Goal: Task Accomplishment & Management: Manage account settings

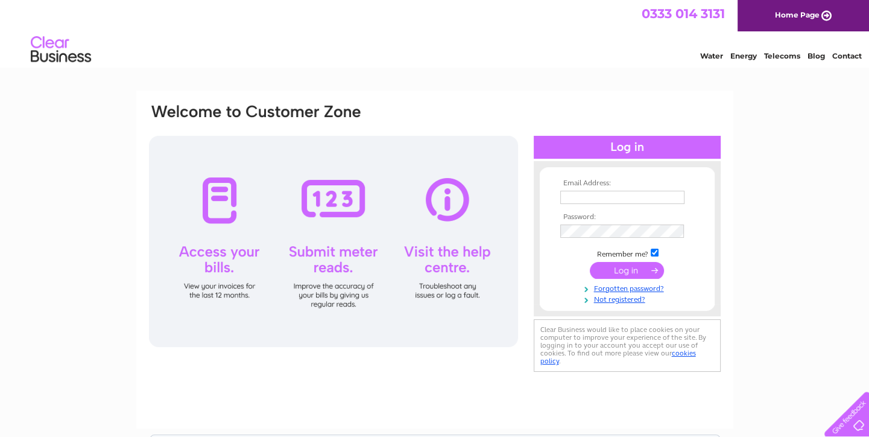
type input "[EMAIL_ADDRESS][DOMAIN_NAME]"
click at [624, 276] on input "submit" at bounding box center [627, 270] width 74 height 17
click at [623, 268] on input "submit" at bounding box center [627, 270] width 74 height 17
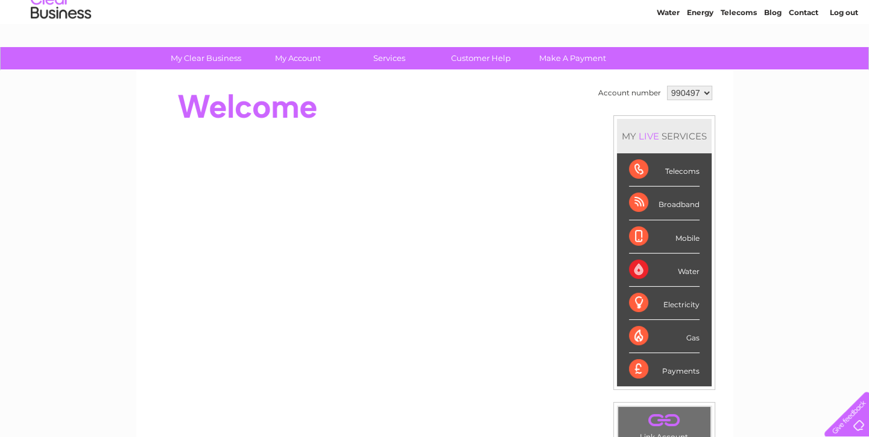
scroll to position [39, 0]
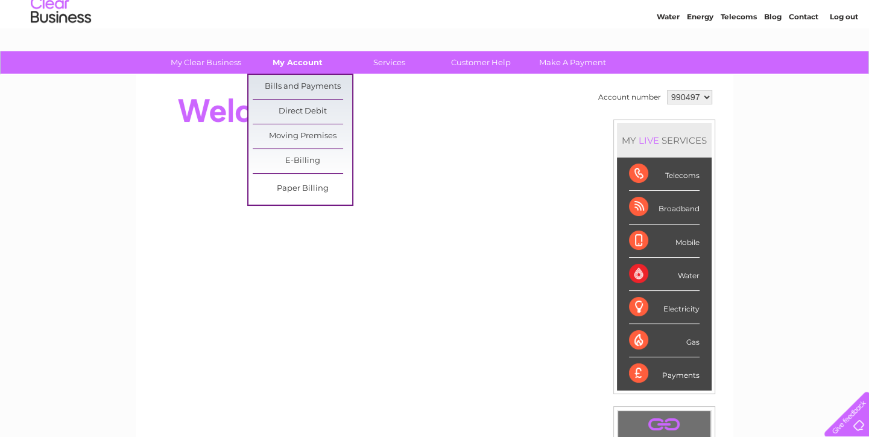
click at [290, 66] on link "My Account" at bounding box center [298, 62] width 100 height 22
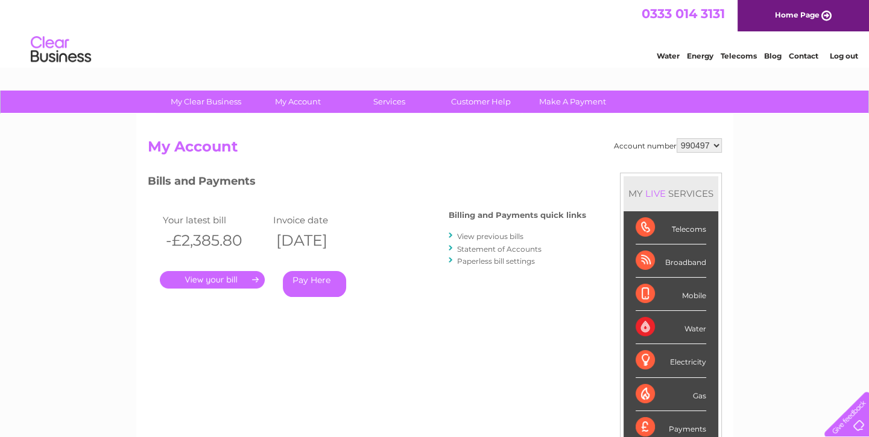
click at [227, 278] on link "." at bounding box center [212, 279] width 105 height 17
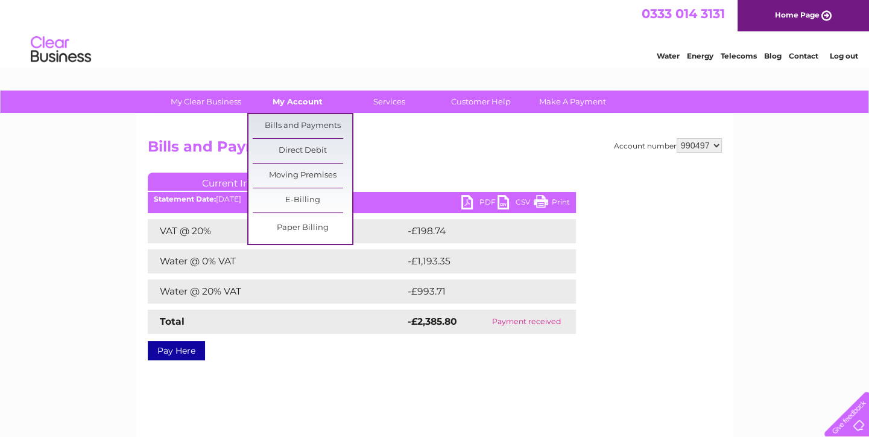
click at [311, 106] on link "My Account" at bounding box center [298, 101] width 100 height 22
click at [309, 119] on link "Bills and Payments" at bounding box center [303, 126] width 100 height 24
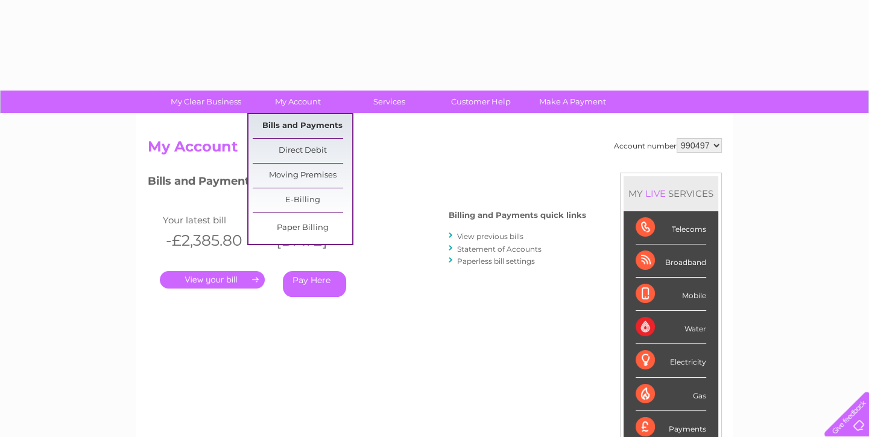
click at [284, 125] on link "Bills and Payments" at bounding box center [303, 126] width 100 height 24
click at [282, 131] on link "Bills and Payments" at bounding box center [303, 126] width 100 height 24
click at [294, 124] on link "Bills and Payments" at bounding box center [303, 126] width 100 height 24
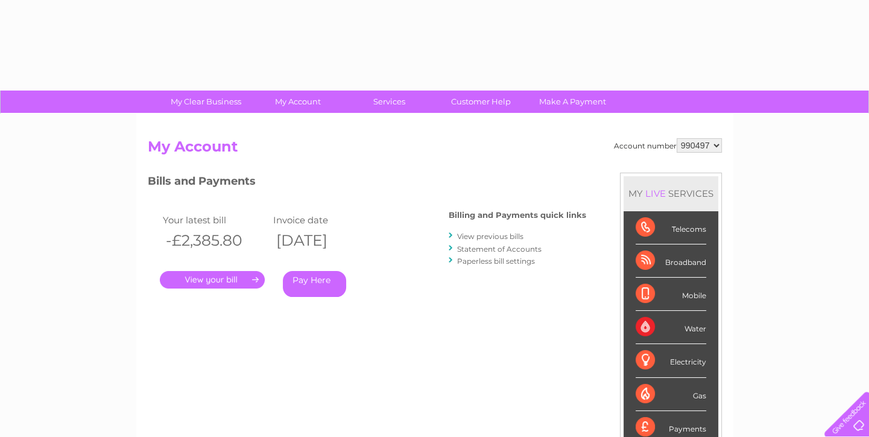
click at [482, 246] on link "Statement of Accounts" at bounding box center [499, 248] width 84 height 9
click at [475, 246] on link "Statement of Accounts" at bounding box center [499, 248] width 84 height 9
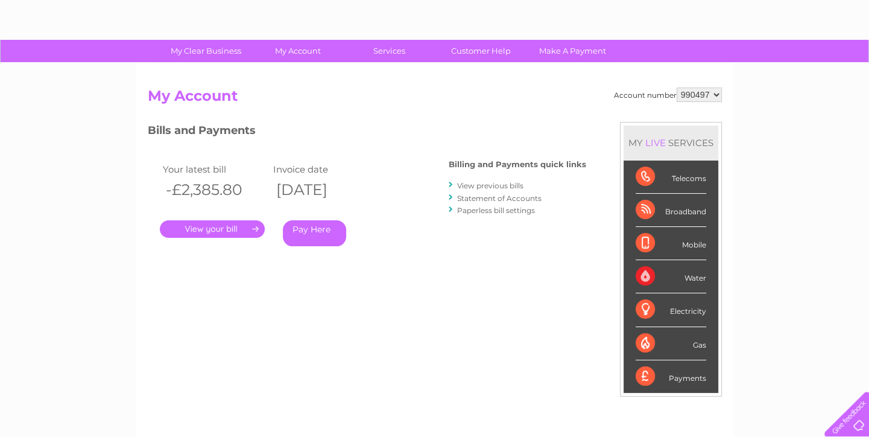
scroll to position [30, 0]
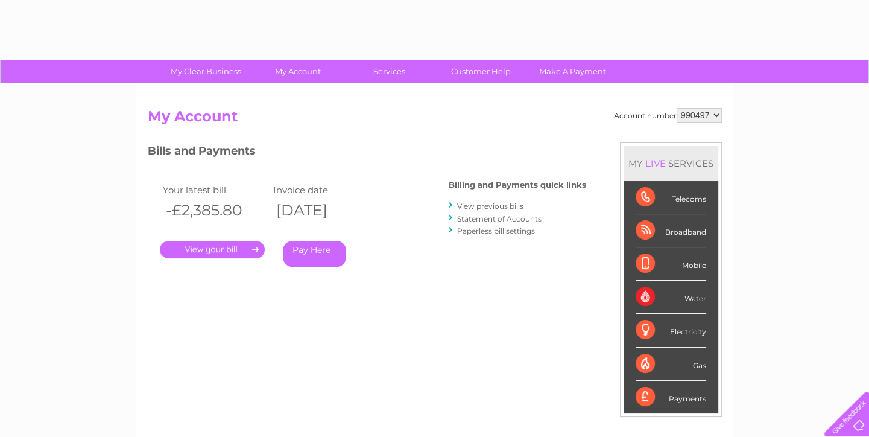
click at [507, 216] on link "Statement of Accounts" at bounding box center [499, 218] width 84 height 9
click at [509, 218] on link "Statement of Accounts" at bounding box center [499, 218] width 84 height 9
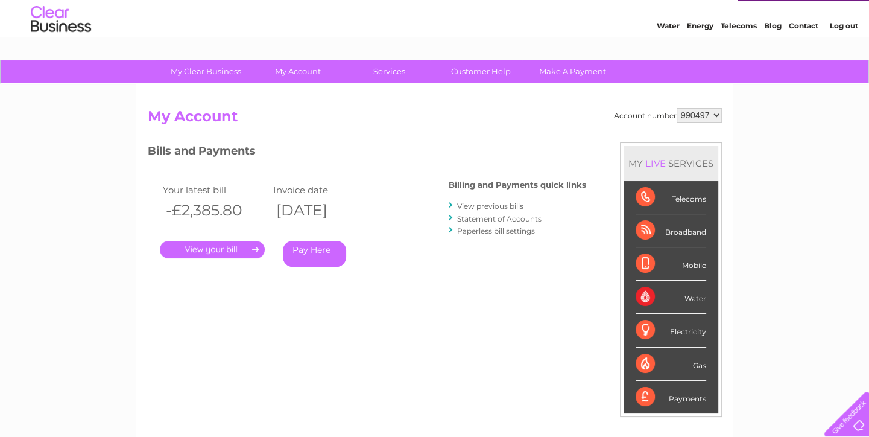
scroll to position [0, 0]
click at [236, 246] on link "." at bounding box center [212, 249] width 105 height 17
